Goal: Task Accomplishment & Management: Use online tool/utility

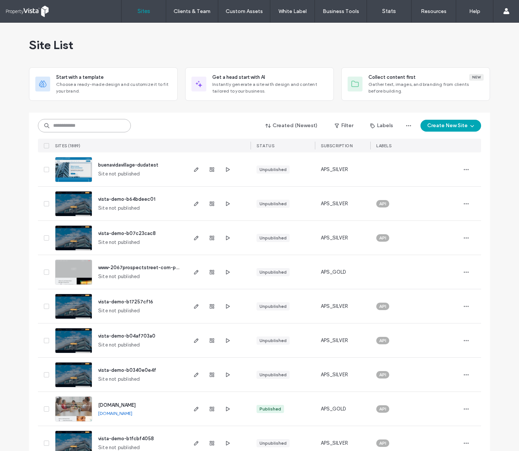
click at [93, 127] on input at bounding box center [84, 125] width 93 height 13
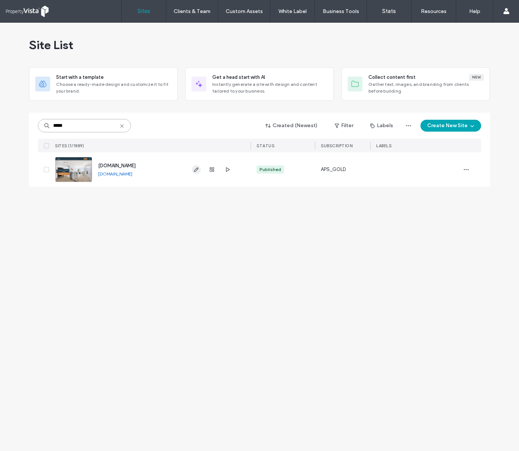
type input "*****"
click at [196, 170] on use "button" at bounding box center [196, 169] width 4 height 4
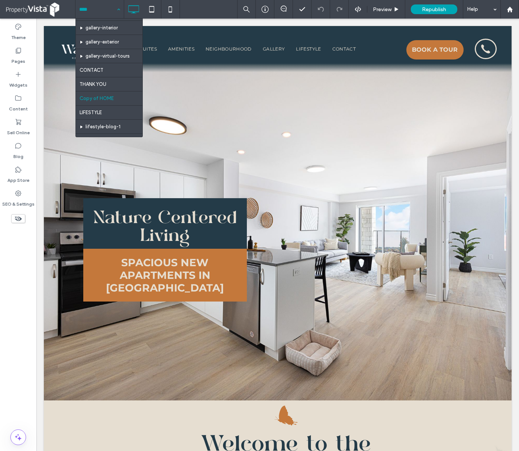
scroll to position [78, 0]
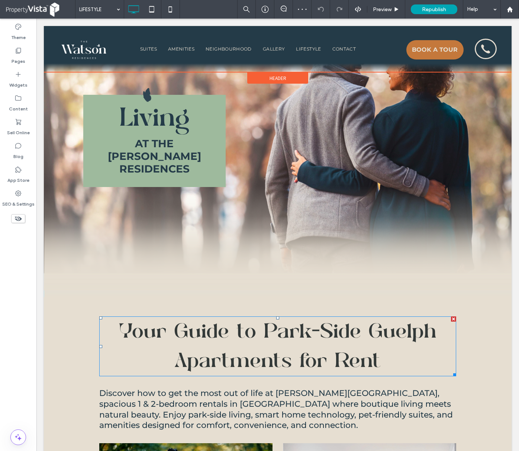
scroll to position [45, 0]
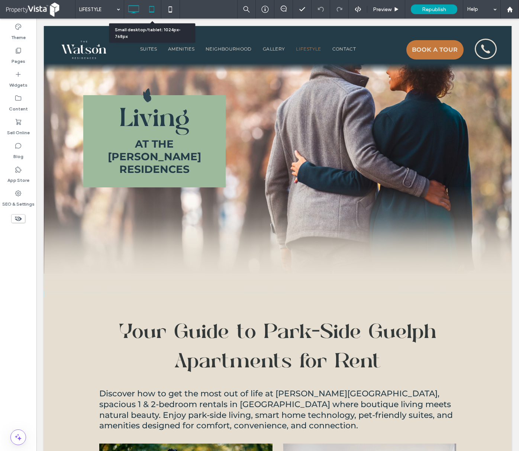
click at [154, 12] on use at bounding box center [151, 9] width 5 height 6
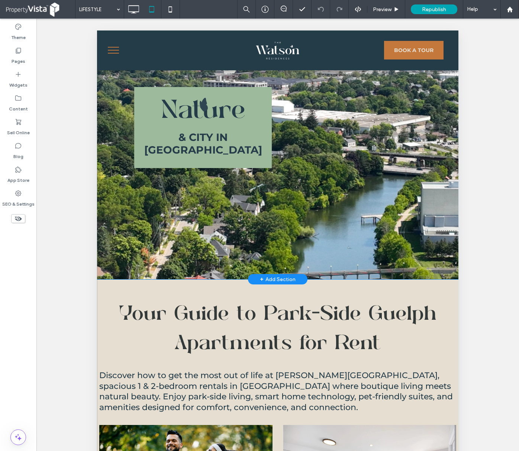
scroll to position [0, 0]
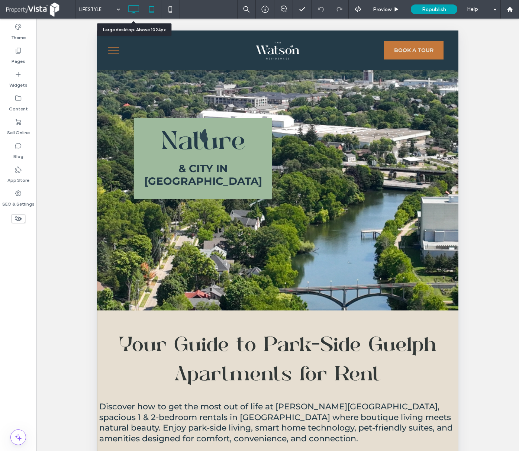
click at [135, 8] on icon at bounding box center [133, 9] width 15 height 15
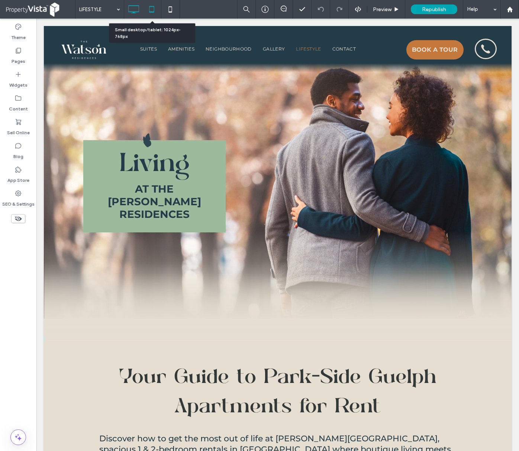
click at [151, 9] on icon at bounding box center [151, 9] width 15 height 15
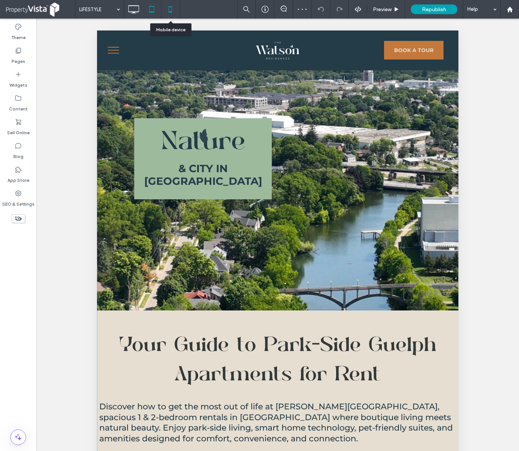
click at [171, 10] on icon at bounding box center [170, 9] width 15 height 15
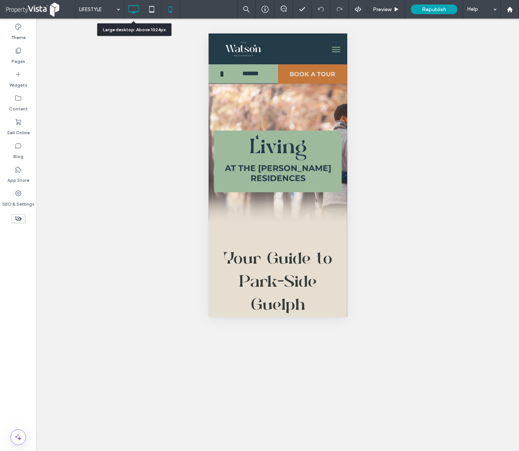
click at [135, 6] on use at bounding box center [133, 9] width 11 height 8
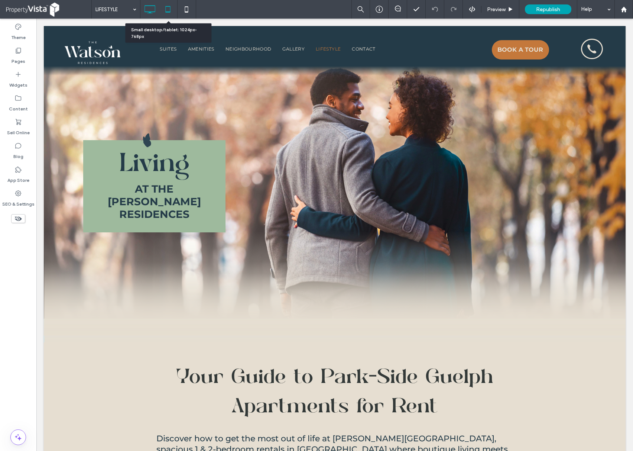
click at [169, 12] on use at bounding box center [167, 9] width 5 height 6
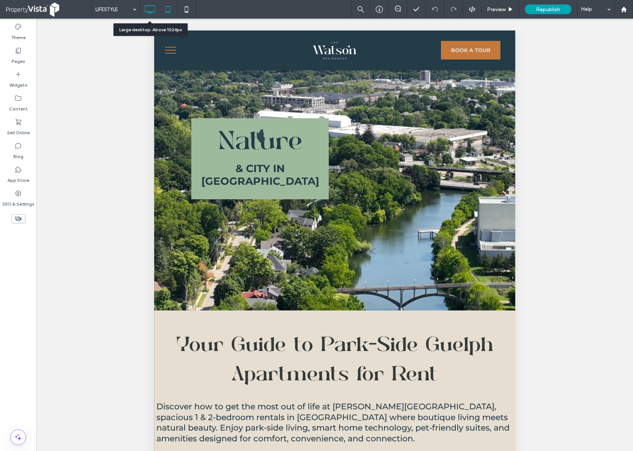
click at [155, 10] on use at bounding box center [150, 9] width 11 height 8
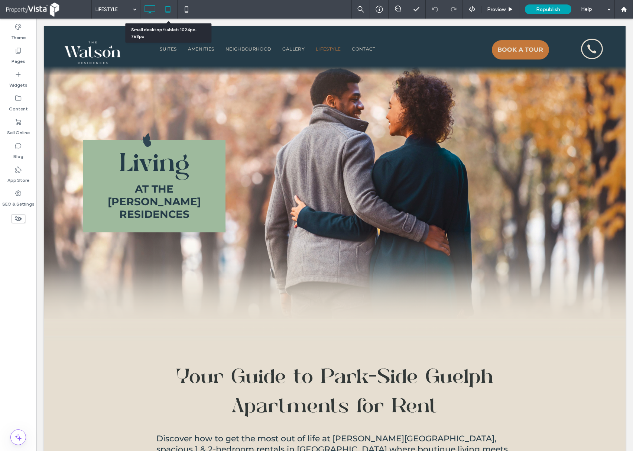
click at [171, 11] on icon at bounding box center [168, 9] width 15 height 15
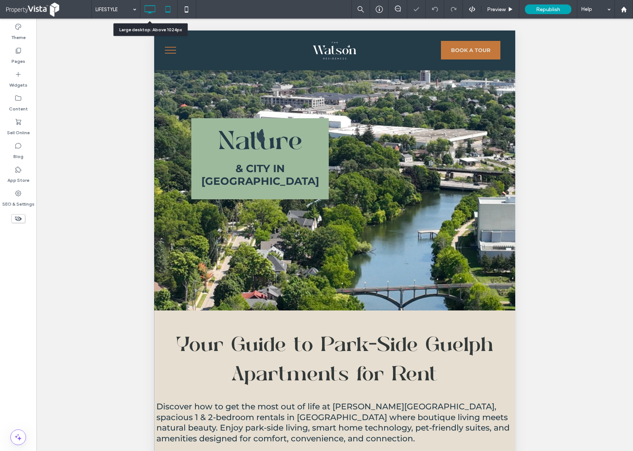
click at [148, 11] on use at bounding box center [150, 9] width 11 height 8
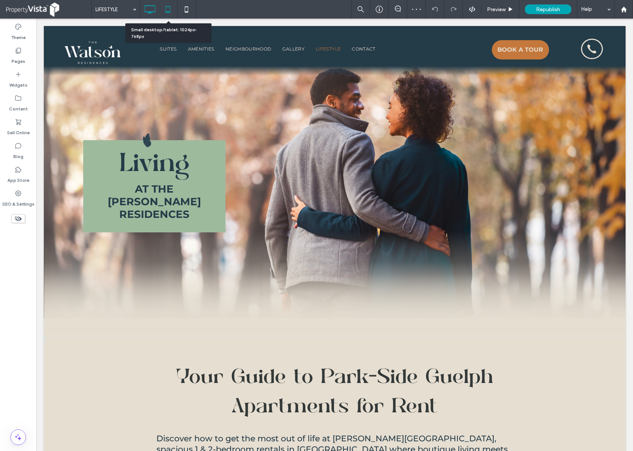
click at [168, 11] on use at bounding box center [167, 9] width 5 height 6
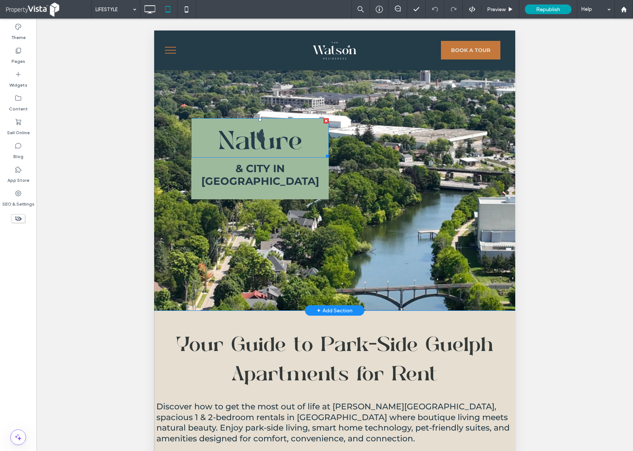
click at [201, 151] on h1 "Nature" at bounding box center [260, 143] width 120 height 26
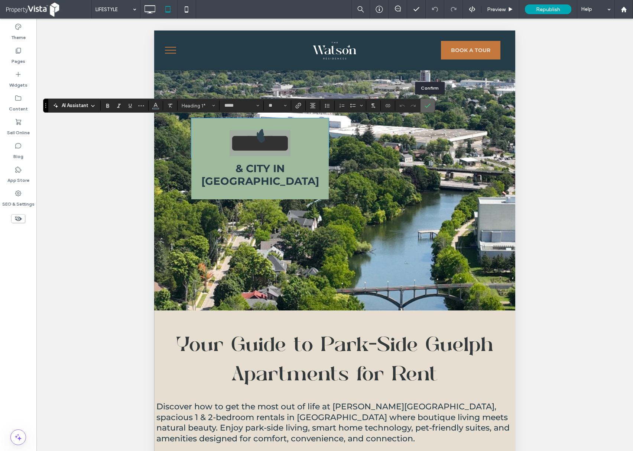
click at [433, 105] on label "Confirm" at bounding box center [427, 105] width 11 height 13
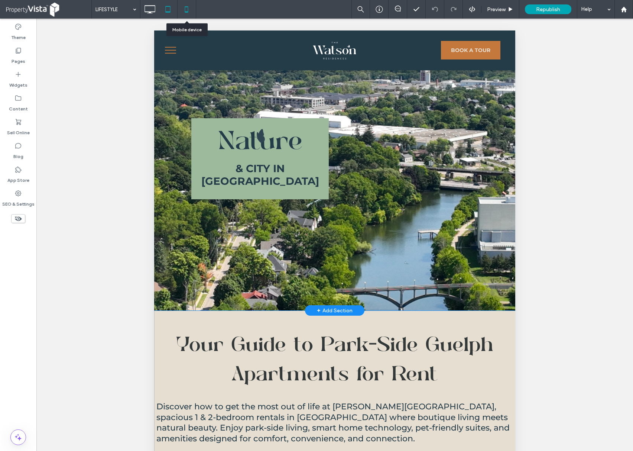
click at [190, 10] on icon at bounding box center [186, 9] width 15 height 15
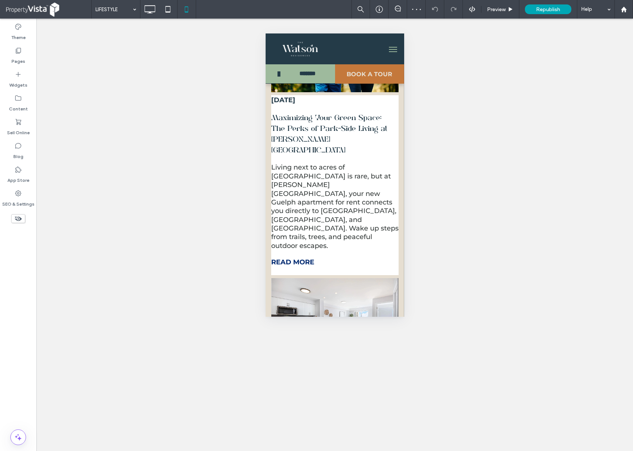
scroll to position [446, 0]
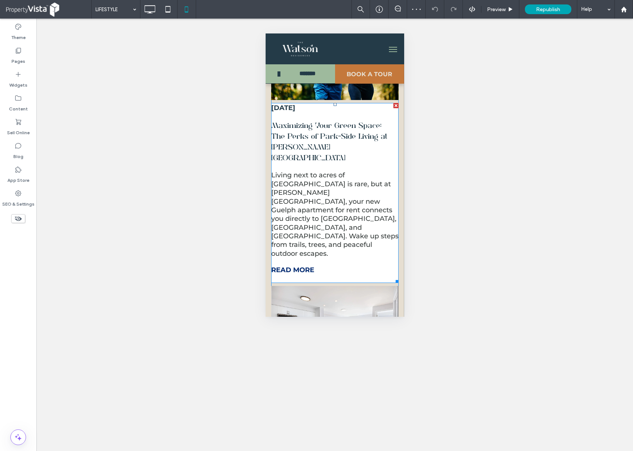
click at [301, 266] on strong "READ MORE" at bounding box center [292, 270] width 43 height 8
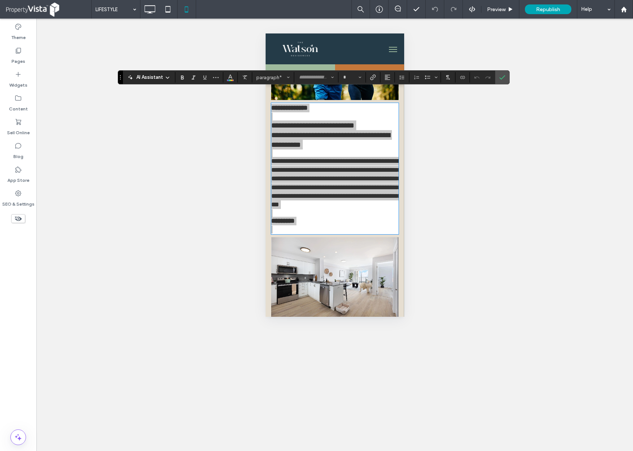
click at [492, 192] on div "Unhide? Yes Unhide? Yes Unhide? Yes Unhide? Yes Unhide? Yes Unhide? Yes Unhide?…" at bounding box center [334, 235] width 597 height 432
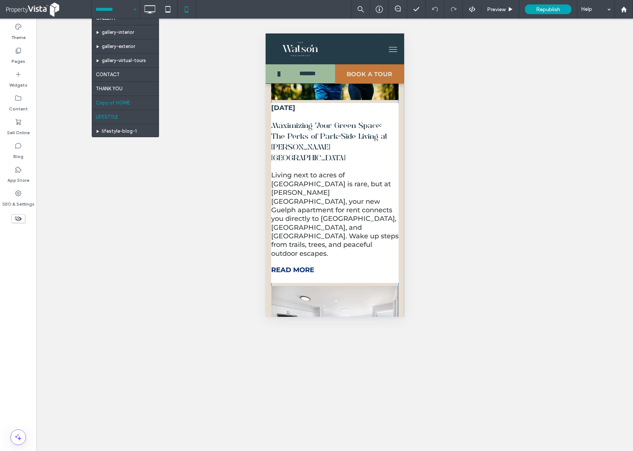
scroll to position [78, 0]
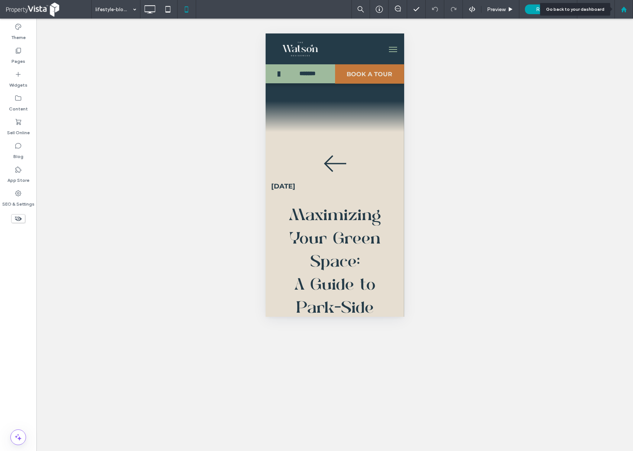
click at [518, 9] on use at bounding box center [624, 9] width 6 height 6
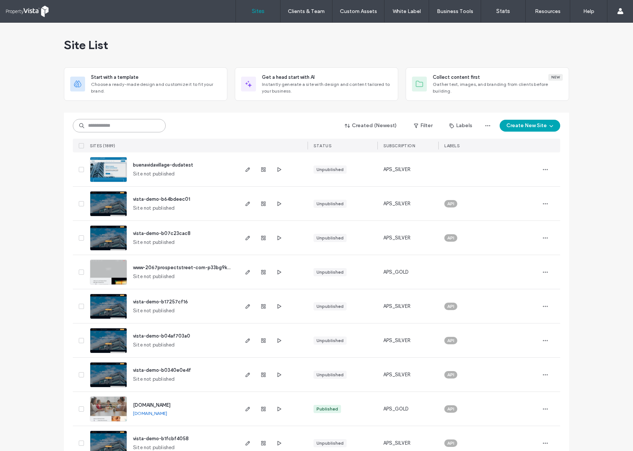
click at [127, 122] on input at bounding box center [119, 125] width 93 height 13
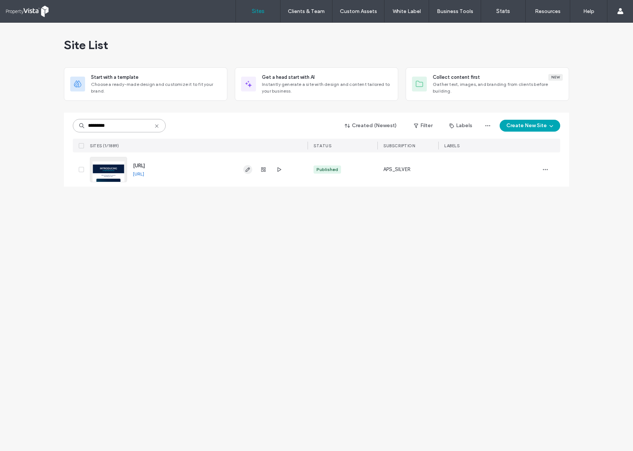
type input "*********"
click at [246, 170] on icon "button" at bounding box center [248, 169] width 6 height 6
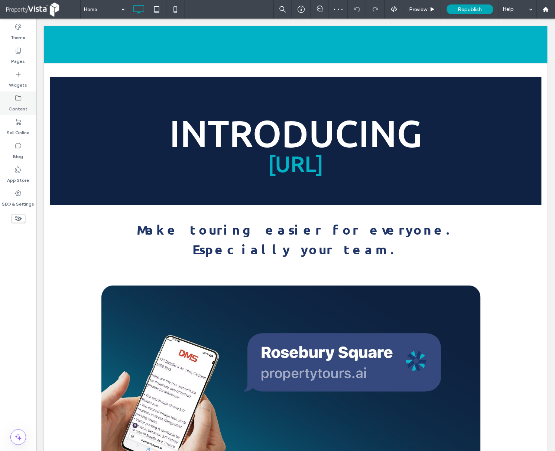
click at [18, 105] on label "Content" at bounding box center [18, 107] width 19 height 10
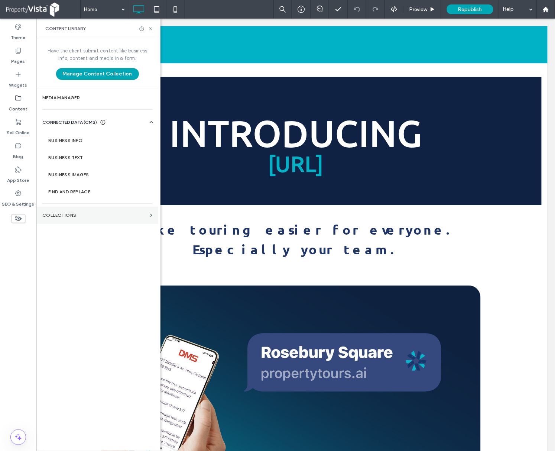
click at [104, 213] on label "Collections" at bounding box center [94, 215] width 105 height 5
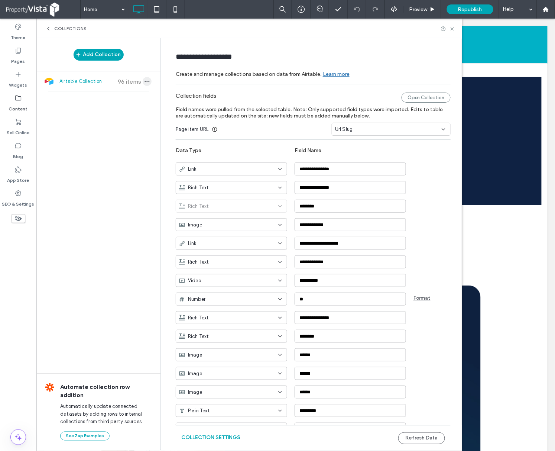
click at [145, 81] on icon "button" at bounding box center [147, 81] width 6 height 6
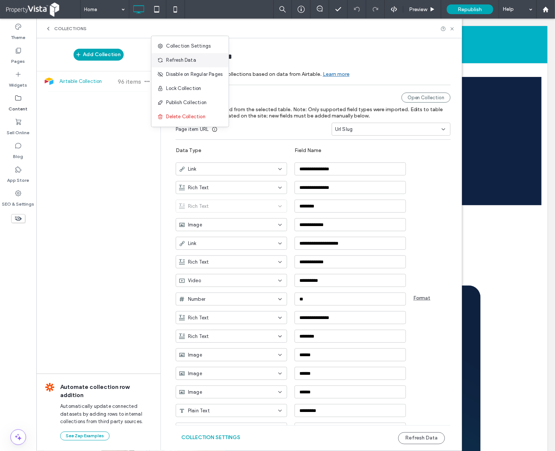
click at [192, 59] on span "Refresh Data" at bounding box center [181, 59] width 30 height 7
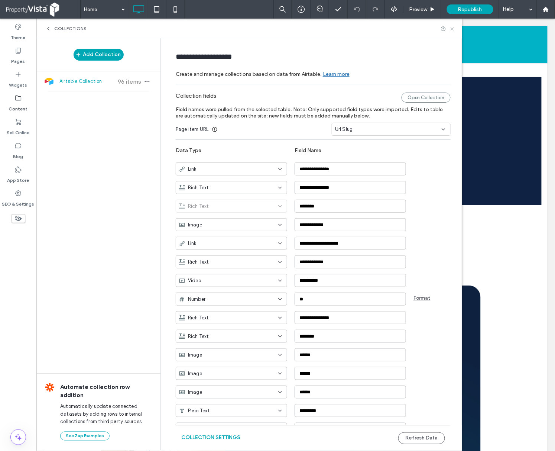
click at [451, 30] on use at bounding box center [452, 28] width 3 height 3
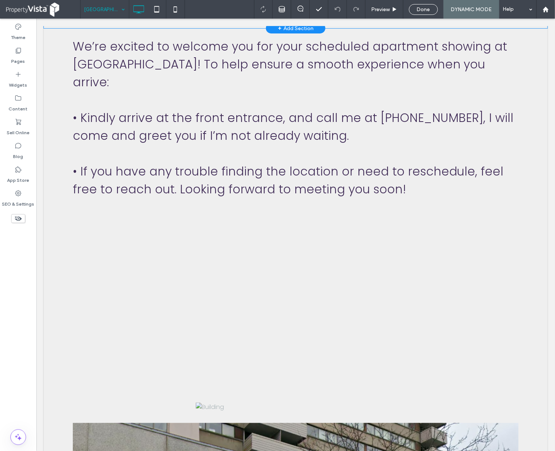
scroll to position [49, 0]
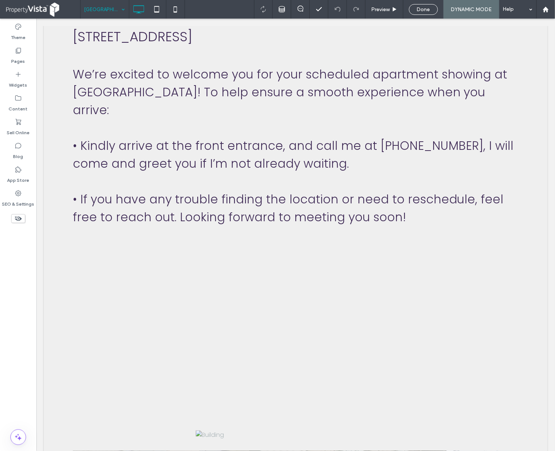
click at [116, 9] on input at bounding box center [102, 9] width 37 height 19
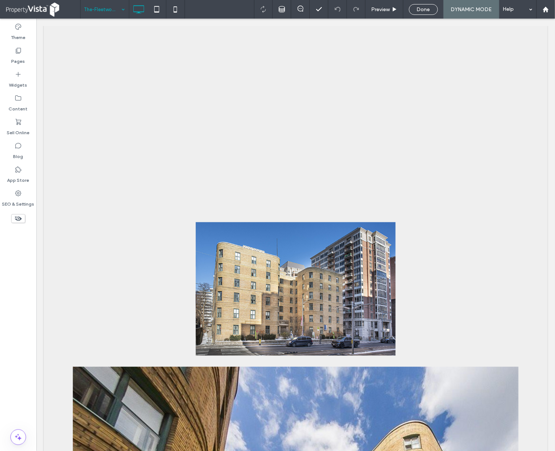
scroll to position [247, 0]
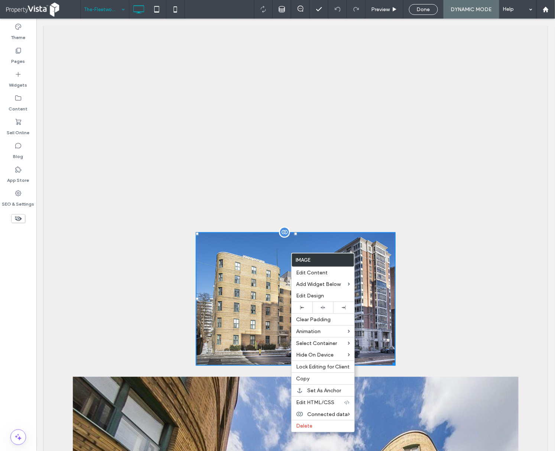
click at [282, 226] on div at bounding box center [284, 231] width 11 height 11
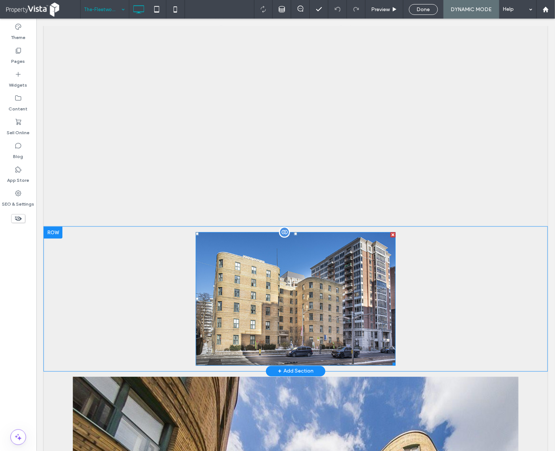
drag, startPoint x: 284, startPoint y: 244, endPoint x: 286, endPoint y: 240, distance: 4.3
click at [284, 245] on img at bounding box center [295, 298] width 200 height 133
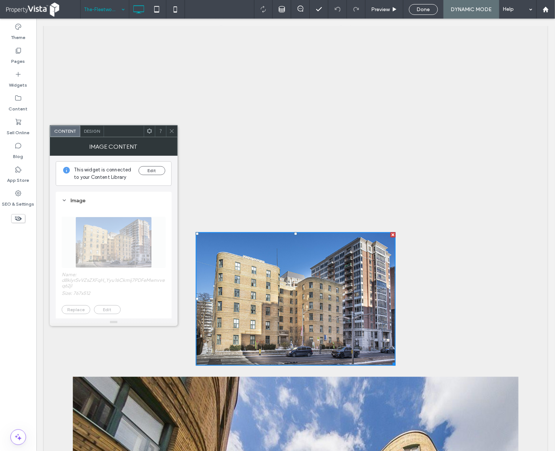
scroll to position [0, 0]
click at [98, 136] on div "Design" at bounding box center [92, 131] width 24 height 11
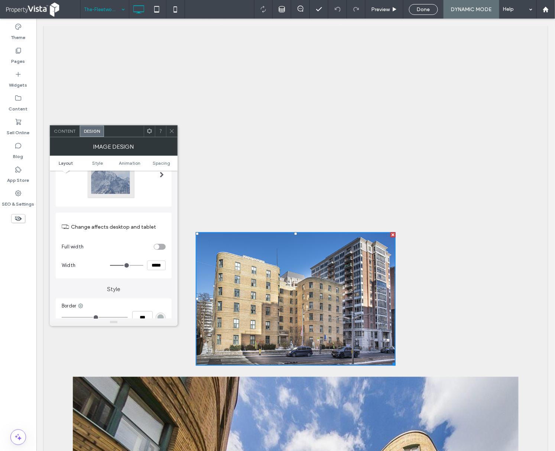
scroll to position [49, 0]
click at [161, 246] on div "toggle" at bounding box center [160, 245] width 12 height 6
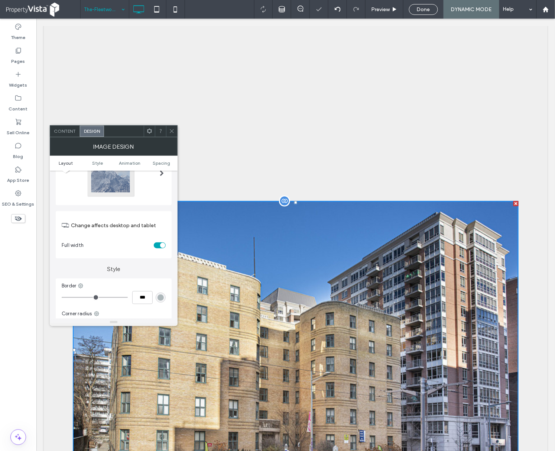
scroll to position [396, 0]
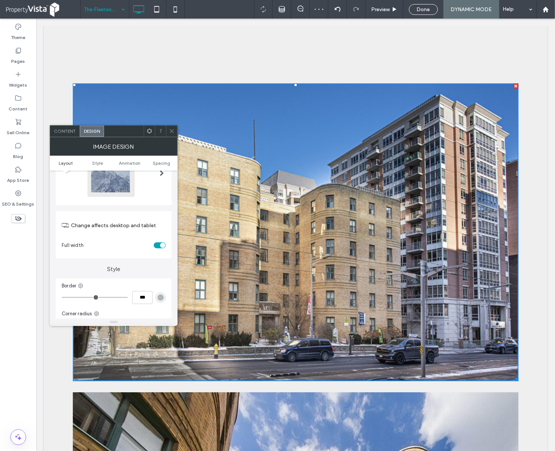
click at [174, 133] on icon at bounding box center [172, 131] width 6 height 6
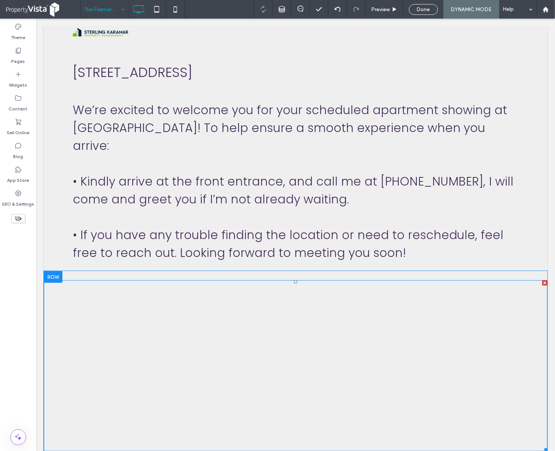
scroll to position [0, 0]
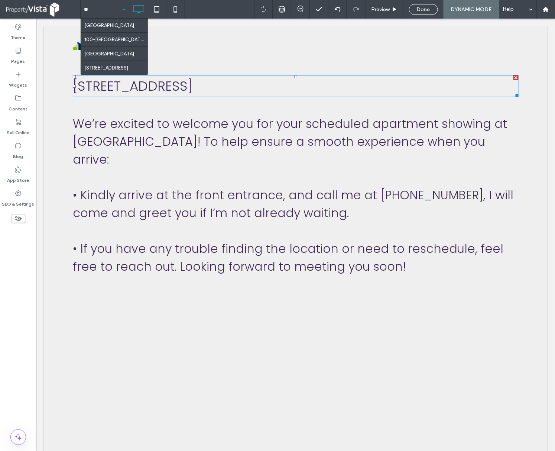
type input "***"
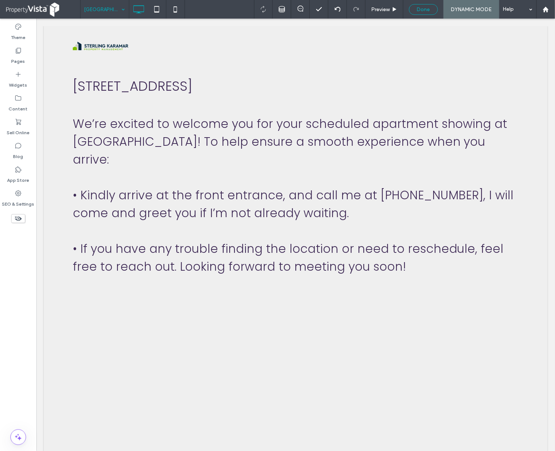
click at [428, 8] on span "Done" at bounding box center [423, 9] width 13 height 6
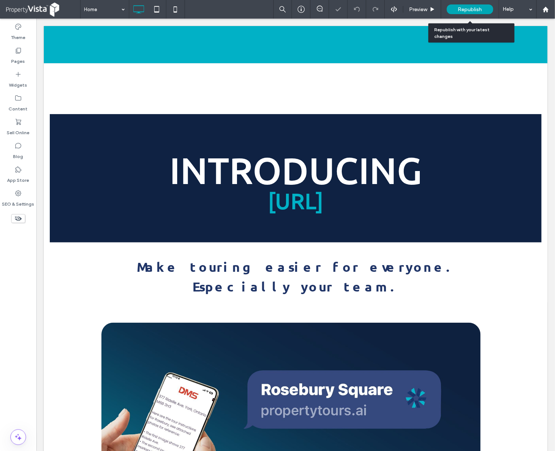
click at [466, 12] on span "Republish" at bounding box center [470, 9] width 24 height 6
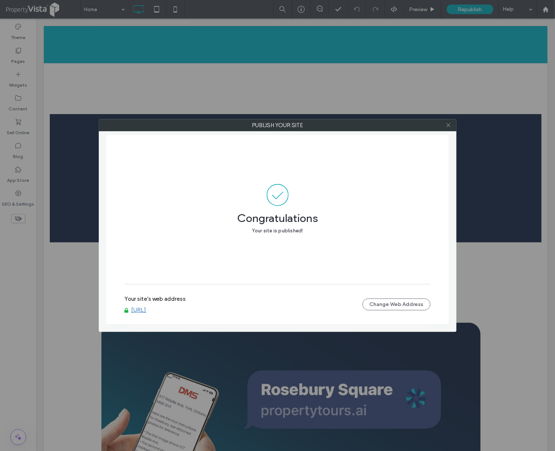
click at [447, 126] on icon at bounding box center [449, 125] width 6 height 6
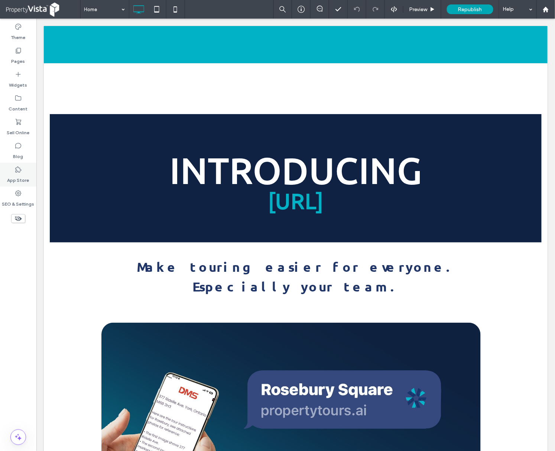
click at [11, 169] on div "App Store" at bounding box center [18, 175] width 36 height 24
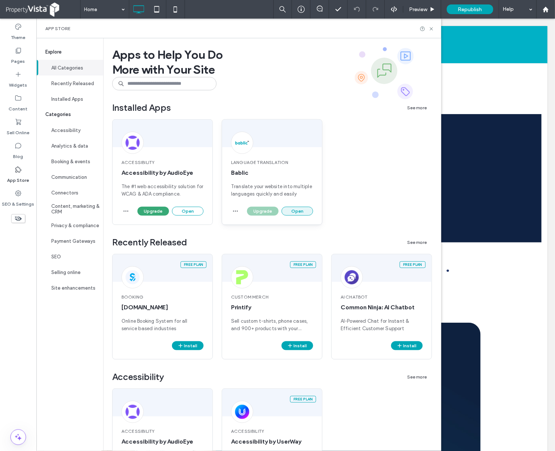
click at [301, 212] on button "Open" at bounding box center [298, 211] width 32 height 9
